Goal: Information Seeking & Learning: Learn about a topic

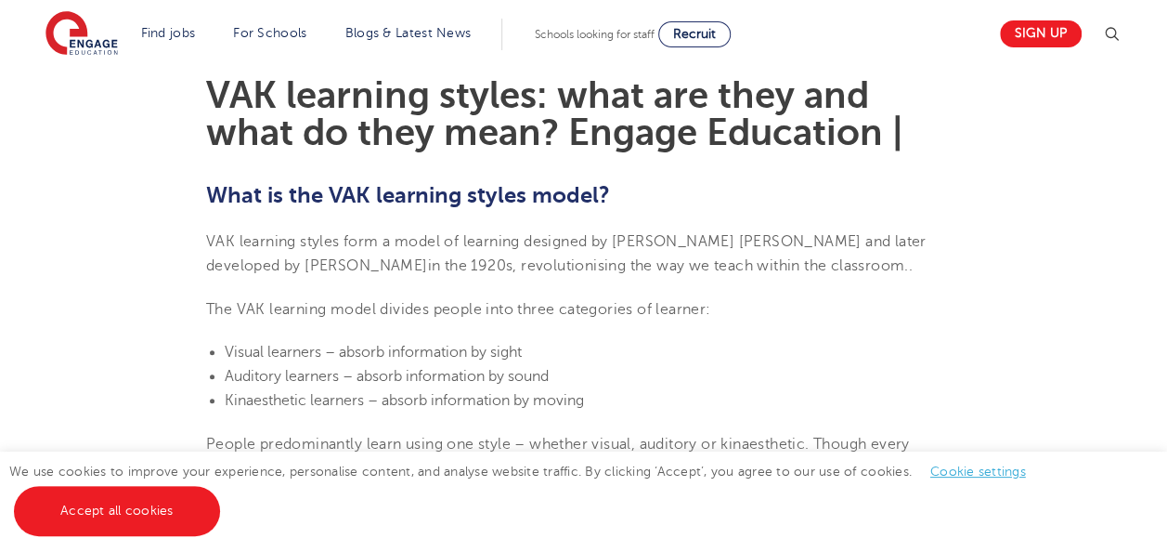
scroll to position [503, 0]
drag, startPoint x: 360, startPoint y: 376, endPoint x: 572, endPoint y: 384, distance: 211.9
click at [572, 384] on li "Auditory learners – absorb information by sound" at bounding box center [593, 375] width 736 height 24
copy span "absorb information by sound"
click at [627, 354] on li "Visual learners – absorb information by sight" at bounding box center [593, 351] width 736 height 24
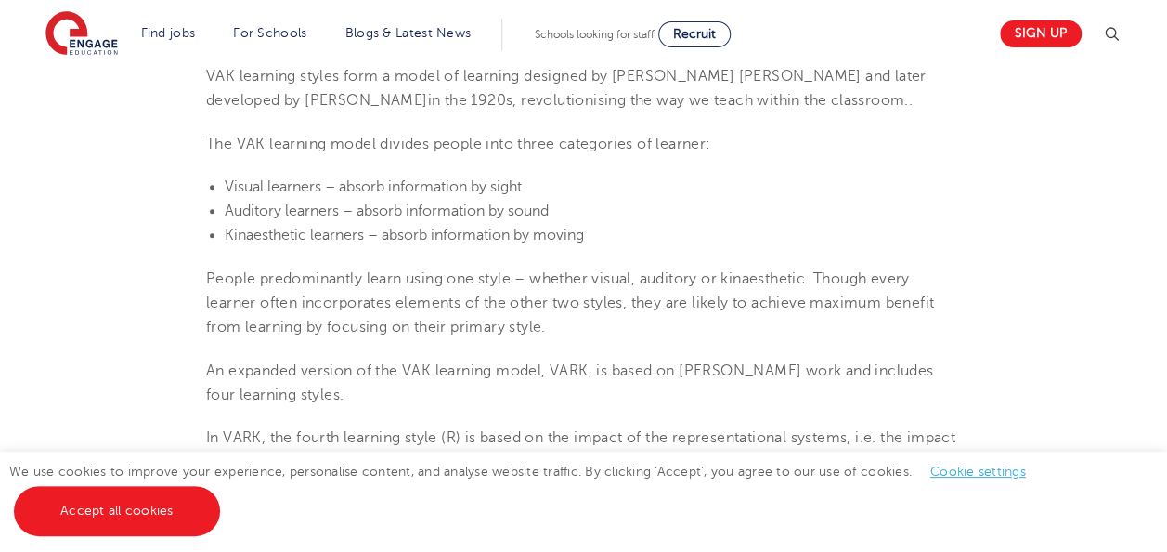
scroll to position [669, 0]
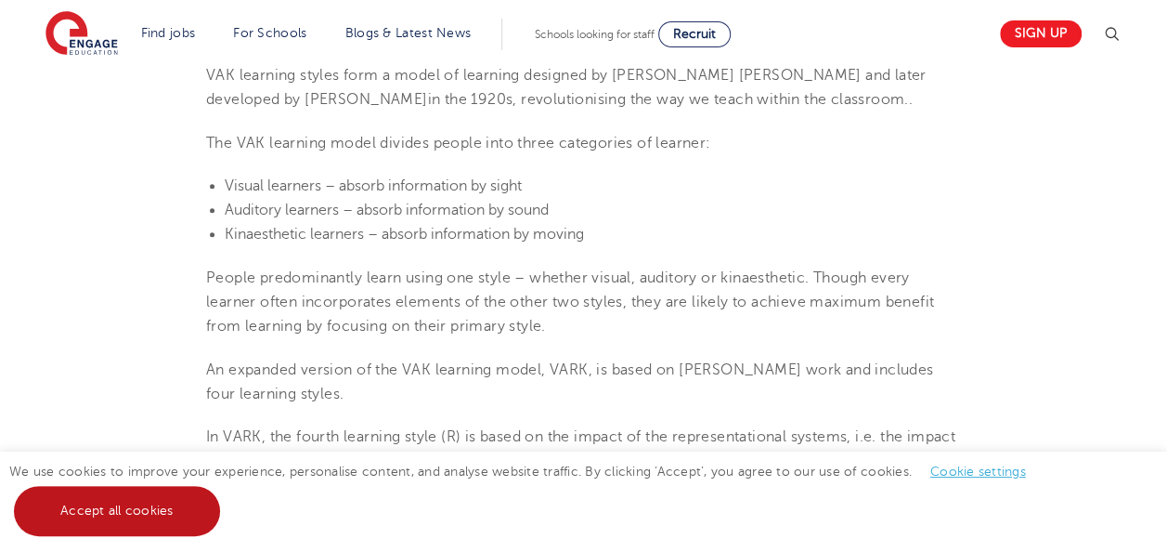
click at [165, 507] on link "Accept all cookies" at bounding box center [117, 511] width 206 height 50
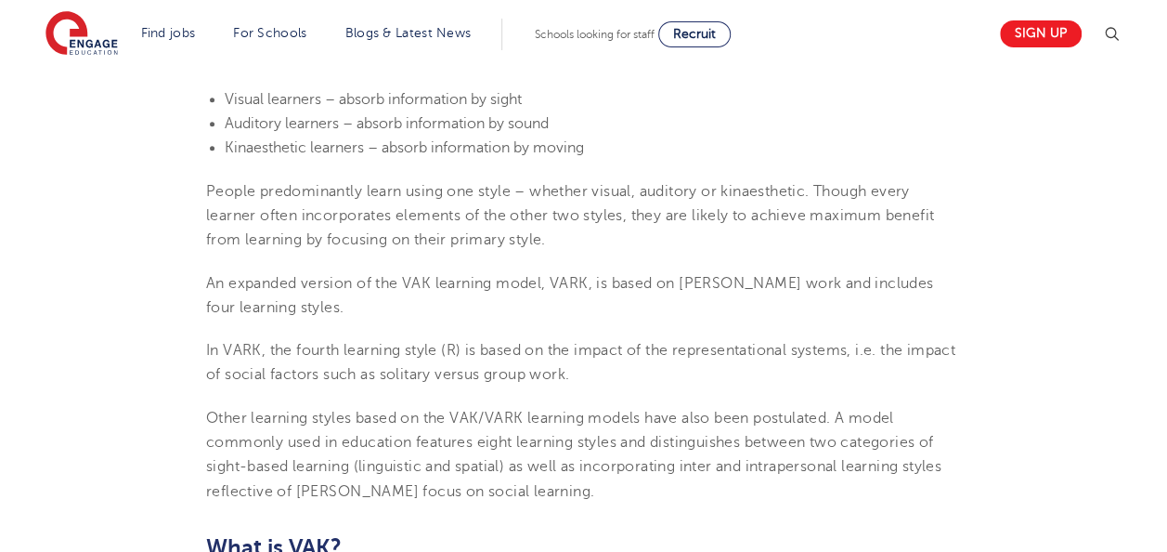
scroll to position [758, 0]
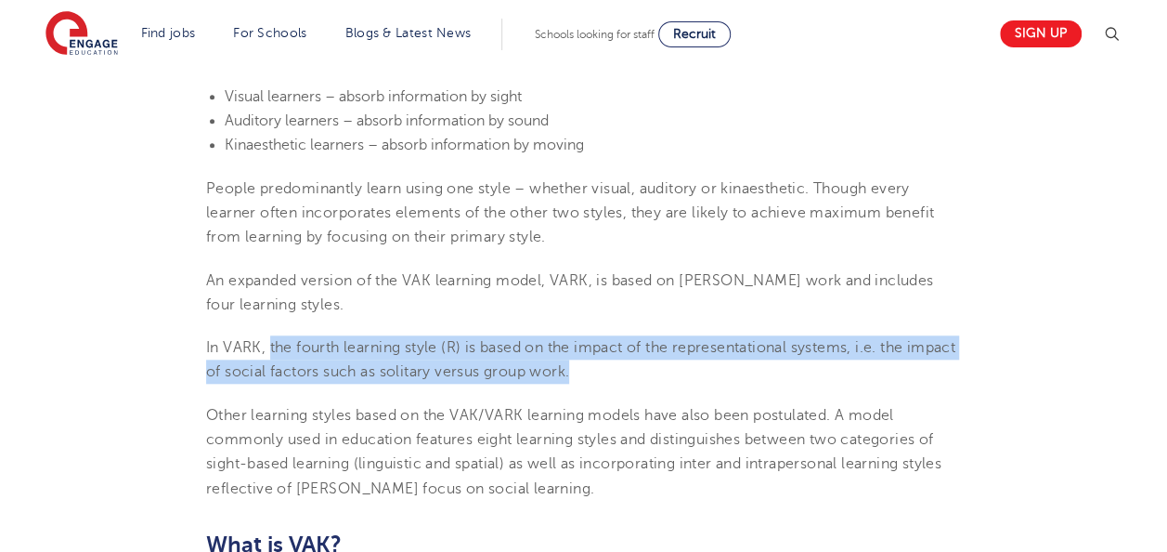
drag, startPoint x: 268, startPoint y: 348, endPoint x: 633, endPoint y: 371, distance: 365.7
click at [633, 371] on p "In VARK, the fourth learning style (R) is based on the impact of the representa…" at bounding box center [583, 359] width 755 height 49
copy span "the fourth learning style (R) is based on the impact of the representational sy…"
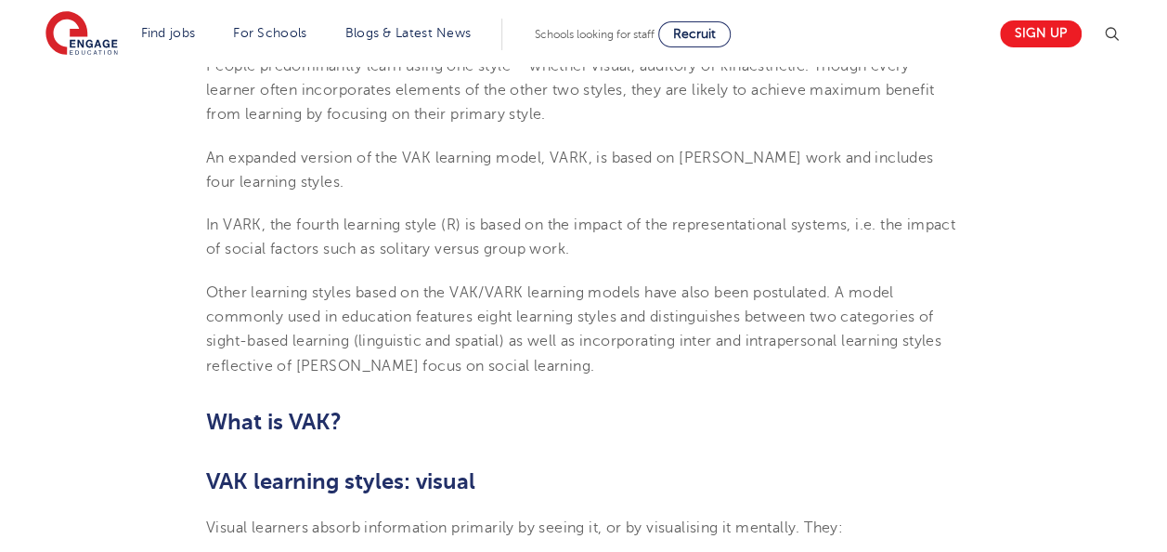
click at [445, 334] on span "Other learning styles based on the VAK/VARK learning models have also been post…" at bounding box center [574, 329] width 736 height 90
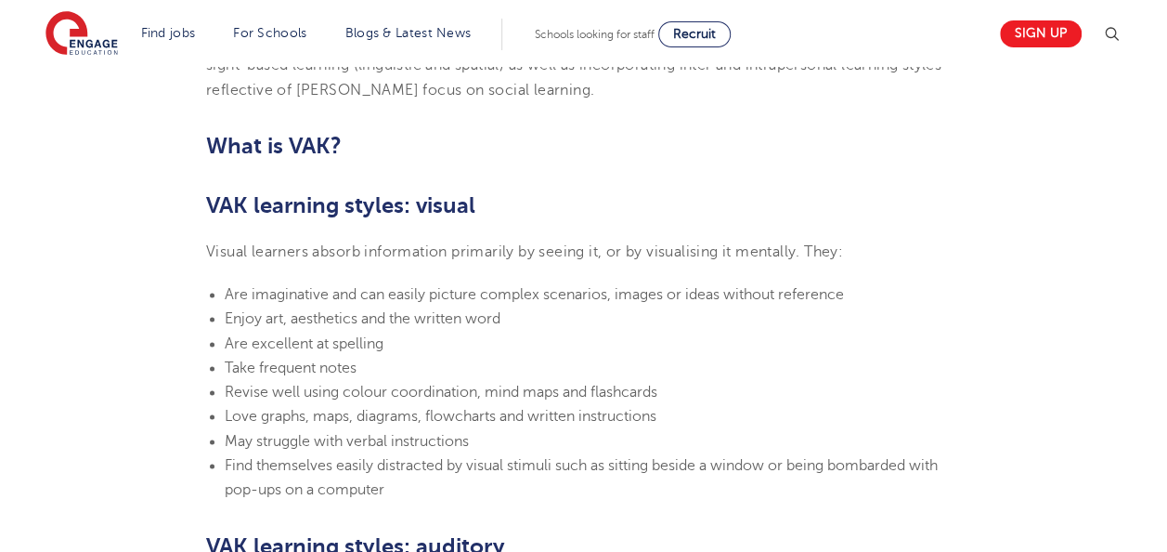
scroll to position [1157, 0]
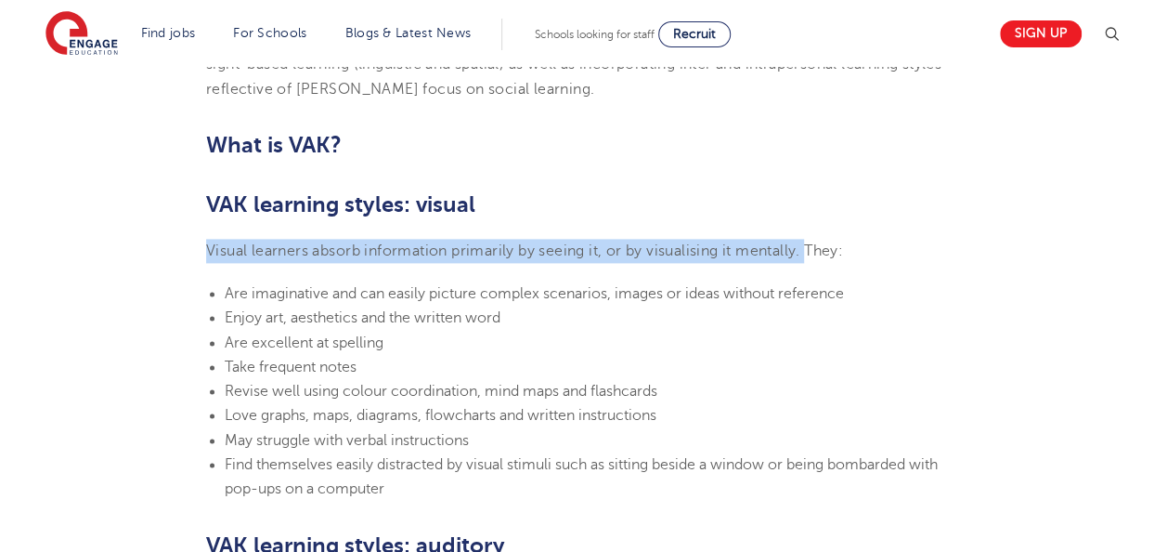
drag, startPoint x: 208, startPoint y: 252, endPoint x: 808, endPoint y: 246, distance: 600.0
click at [808, 246] on span "Visual learners absorb information primarily by seeing it, or by visualising it…" at bounding box center [524, 250] width 637 height 17
copy span "Visual learners absorb information primarily by seeing it, or by visualising it…"
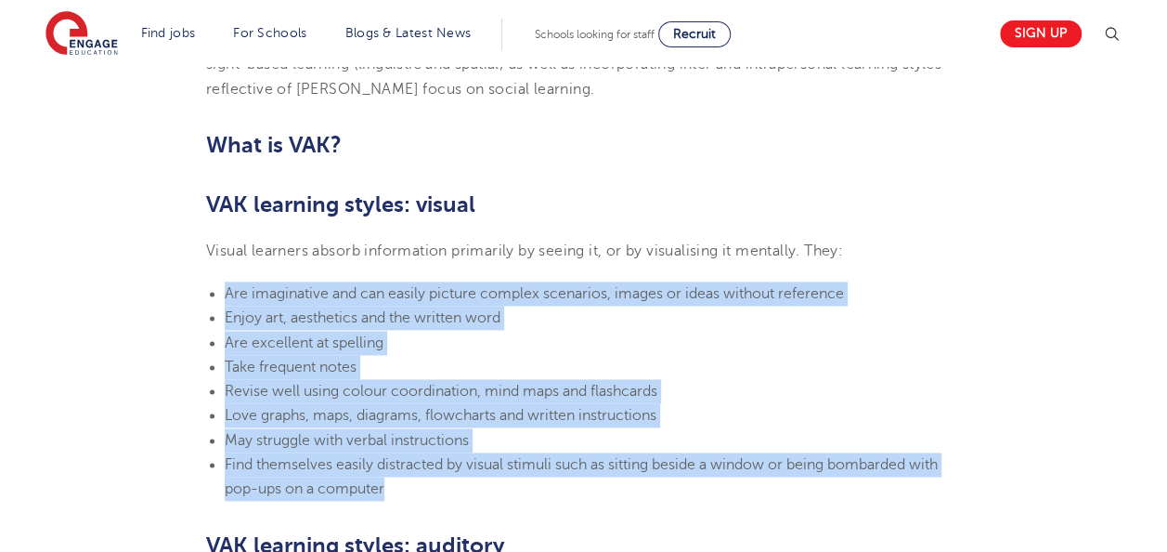
drag, startPoint x: 224, startPoint y: 295, endPoint x: 426, endPoint y: 480, distance: 274.1
click at [426, 480] on ul "Are imaginative and can easily picture complex scenarios, images or ideas witho…" at bounding box center [583, 391] width 755 height 220
copy ul "Are imaginative and can easily picture complex scenarios, images or ideas witho…"
